Goal: Check status: Check status

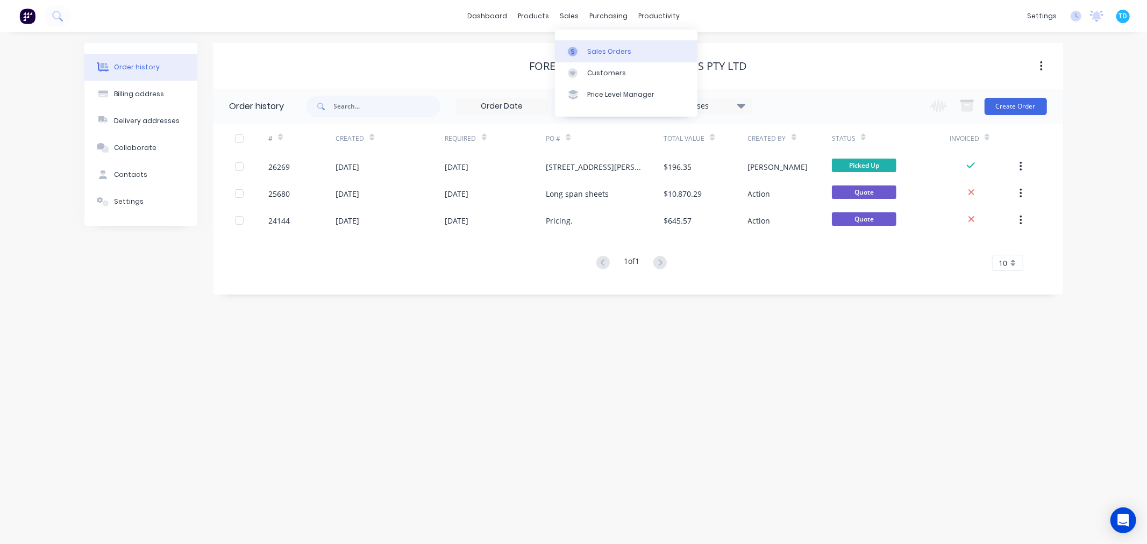
click at [592, 54] on div "Sales Orders" at bounding box center [609, 52] width 44 height 10
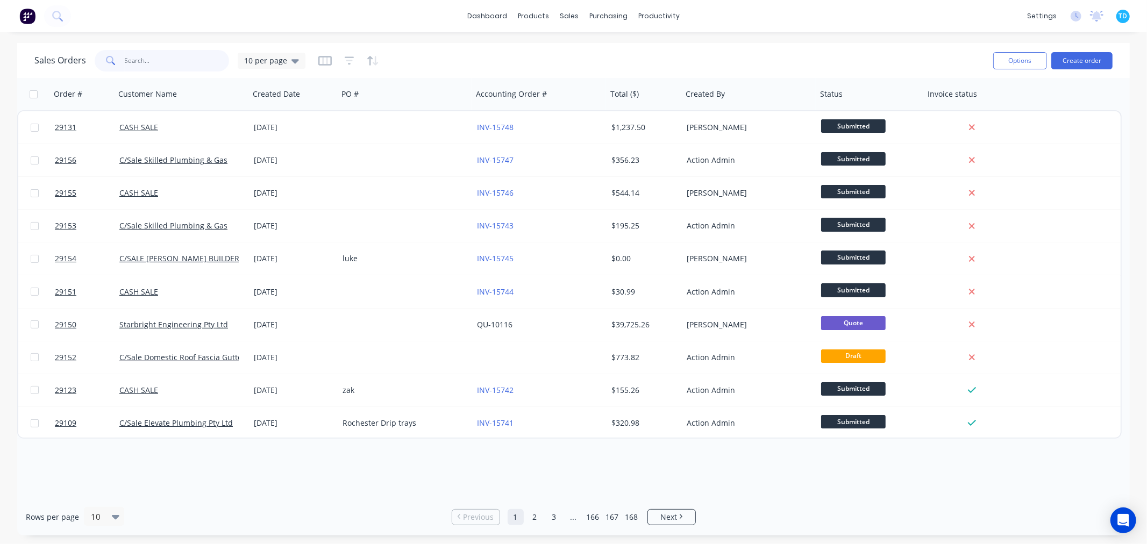
click at [144, 55] on input "text" at bounding box center [177, 61] width 105 height 22
click at [159, 62] on input "text" at bounding box center [177, 61] width 105 height 22
click at [184, 60] on input "text" at bounding box center [177, 61] width 105 height 22
type input "Tbuild"
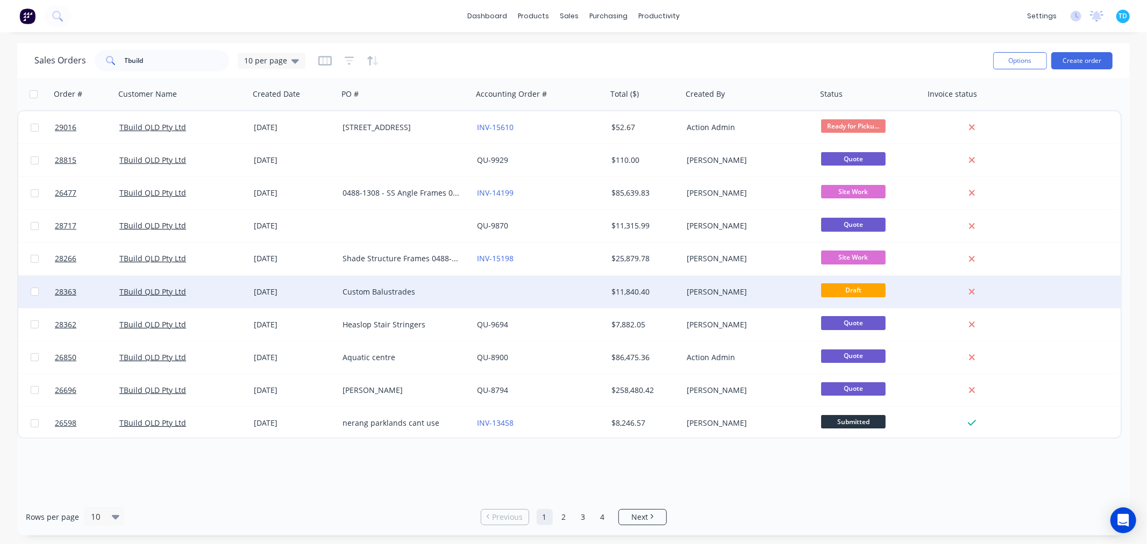
click at [404, 285] on div "Custom Balustrades" at bounding box center [405, 292] width 134 height 32
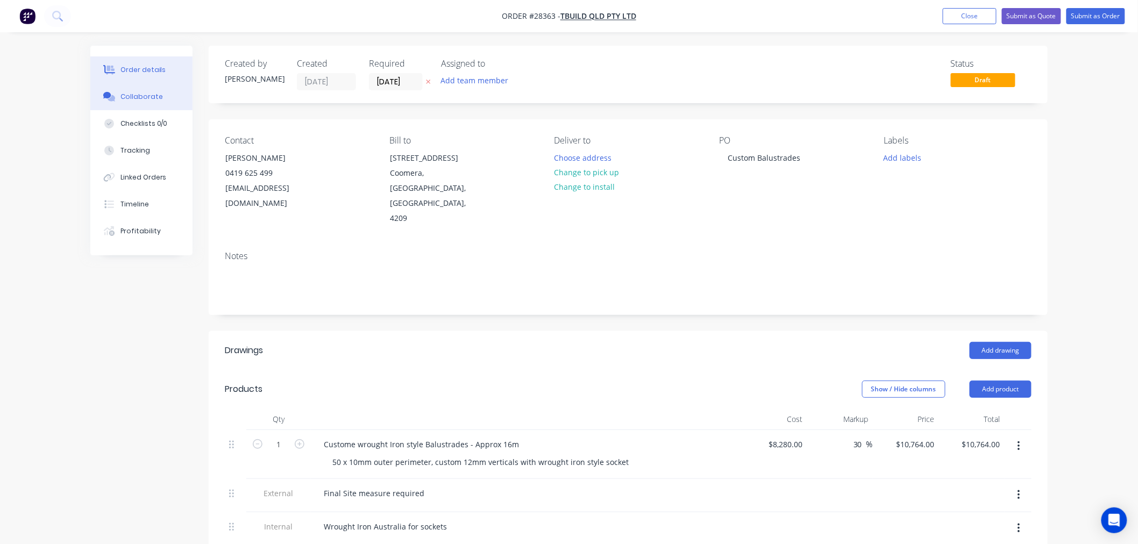
click at [149, 99] on div "Collaborate" at bounding box center [141, 97] width 42 height 10
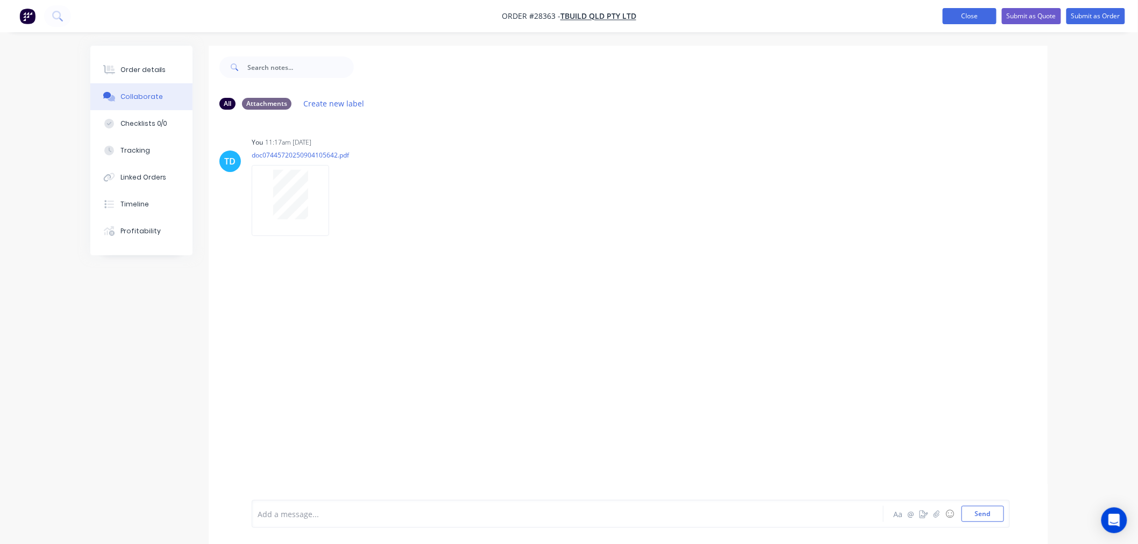
drag, startPoint x: 966, startPoint y: 9, endPoint x: 975, endPoint y: 22, distance: 15.8
click at [966, 8] on button "Close" at bounding box center [970, 16] width 54 height 16
